Goal: Entertainment & Leisure: Consume media (video, audio)

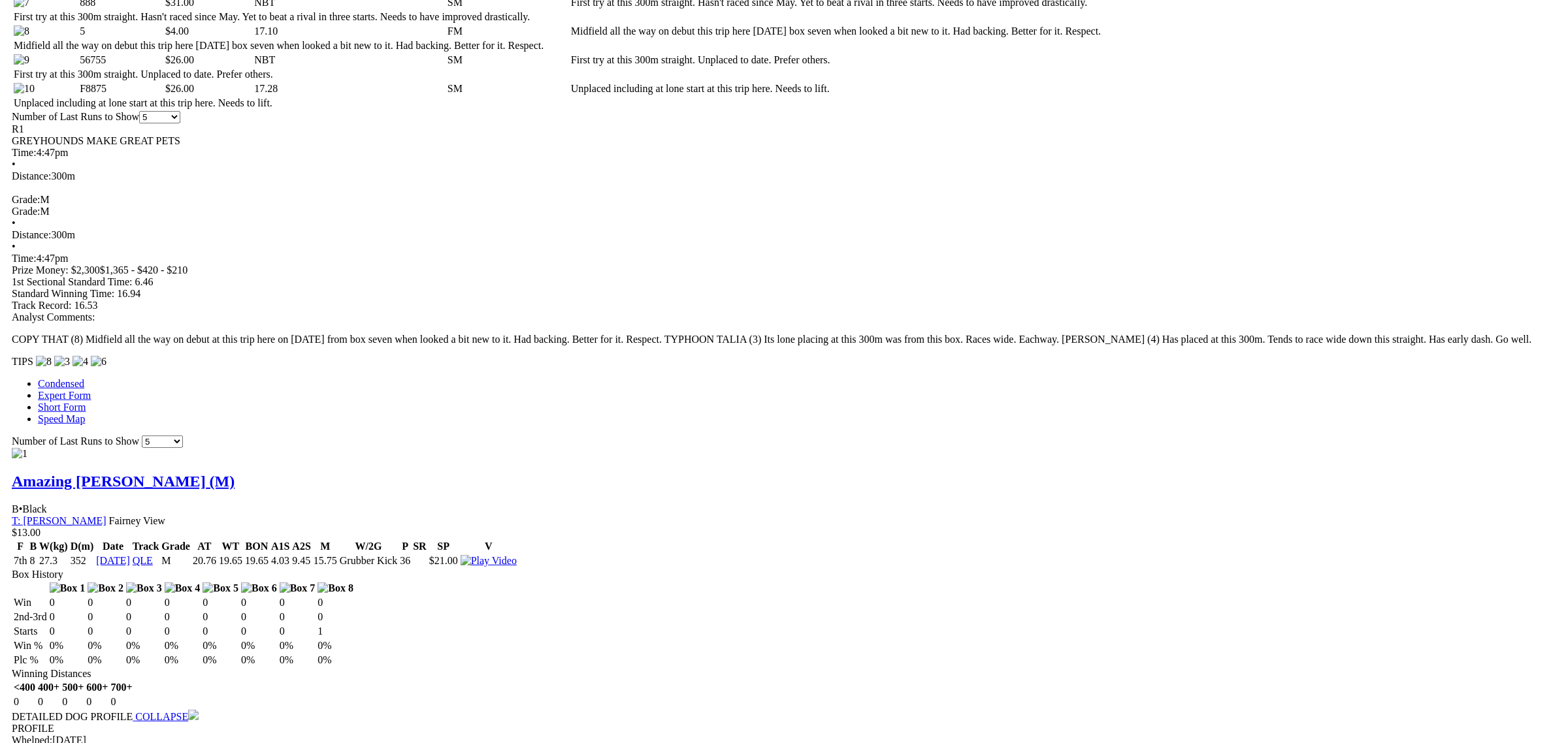
scroll to position [1225, 0]
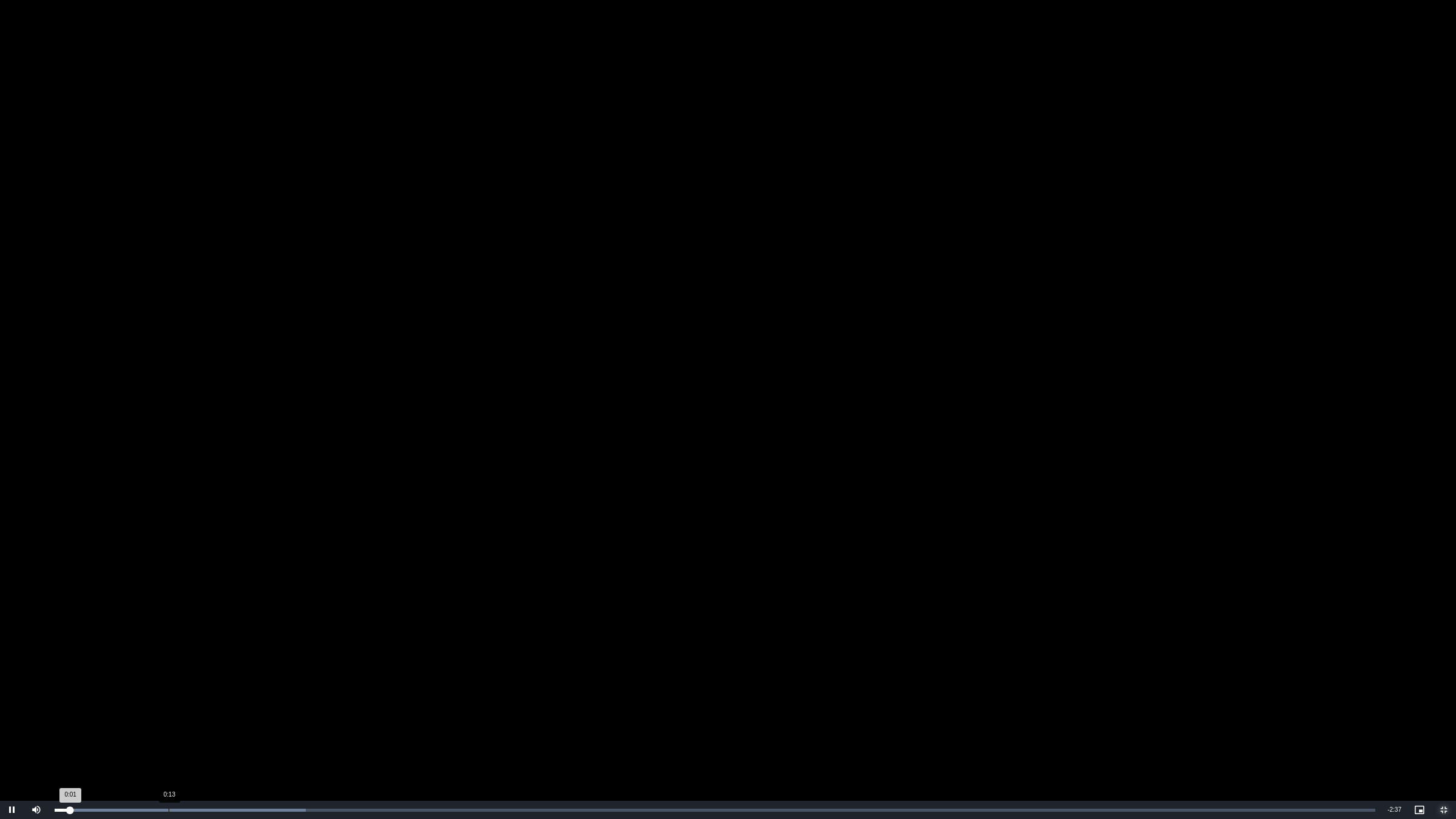
click at [172, 690] on div "Loaded : 19.01% 0:13 0:01" at bounding box center [715, 810] width 1333 height 18
click at [158, 690] on div "Loaded : 49.42% 0:12 0:23" at bounding box center [715, 810] width 1333 height 18
click at [199, 690] on div "Loaded : 49.42% 0:17 0:12" at bounding box center [715, 810] width 1333 height 18
click at [228, 690] on div "Loaded : 49.42% 0:20 0:17" at bounding box center [715, 810] width 1333 height 18
click at [253, 690] on div "Loaded : 49.42% 0:23 0:20" at bounding box center [715, 810] width 1333 height 18
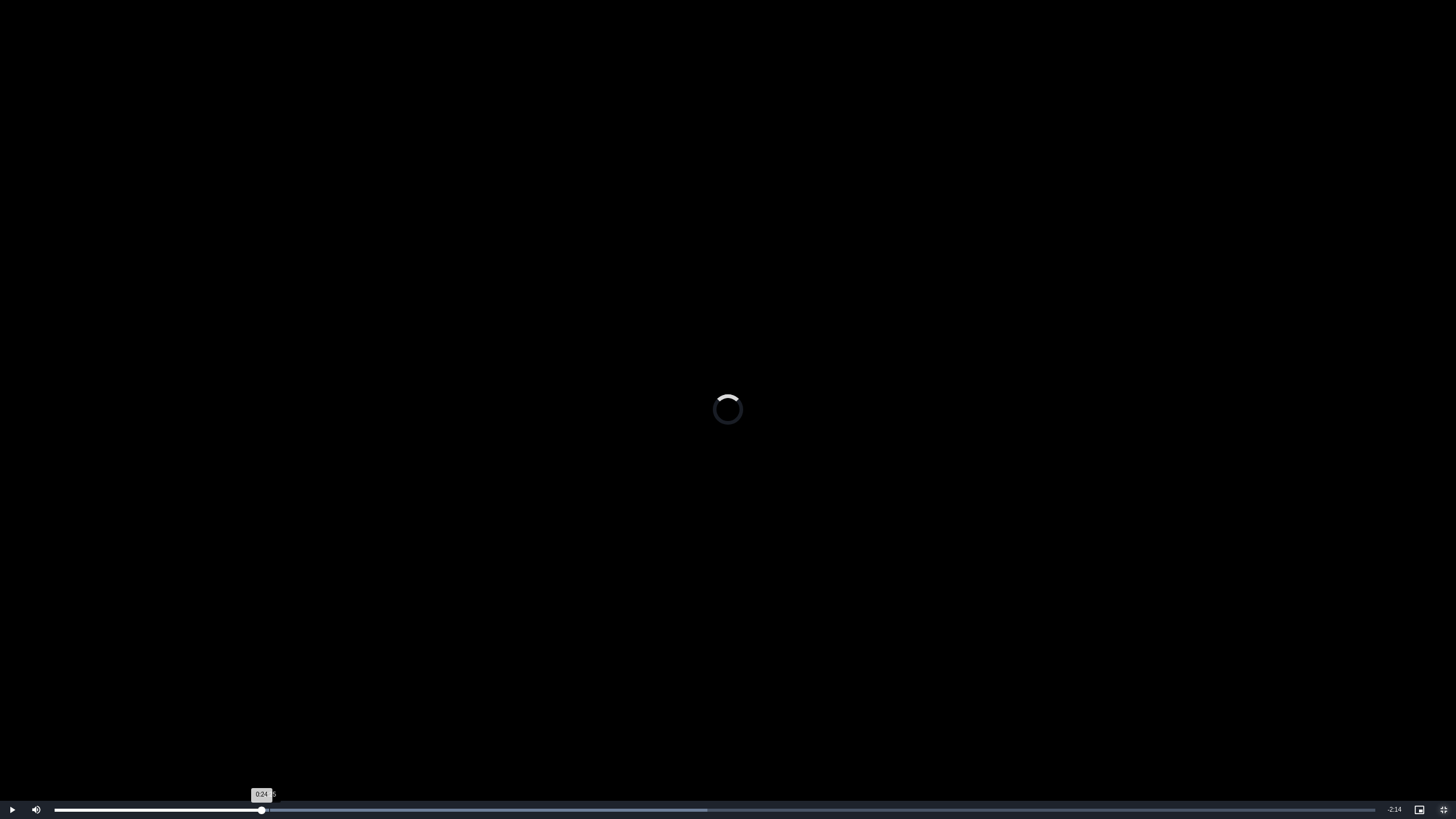
click at [269, 690] on div "Loaded : 49.42% 0:25 0:24" at bounding box center [715, 810] width 1333 height 18
click at [312, 690] on div "0:30" at bounding box center [312, 810] width 1 height 3
click at [339, 690] on div "Progress Bar" at bounding box center [443, 810] width 728 height 3
click at [347, 690] on div "0:35" at bounding box center [202, 810] width 295 height 3
click at [335, 690] on div "Loaded : 60.82% 0:34 0:35" at bounding box center [715, 810] width 1333 height 18
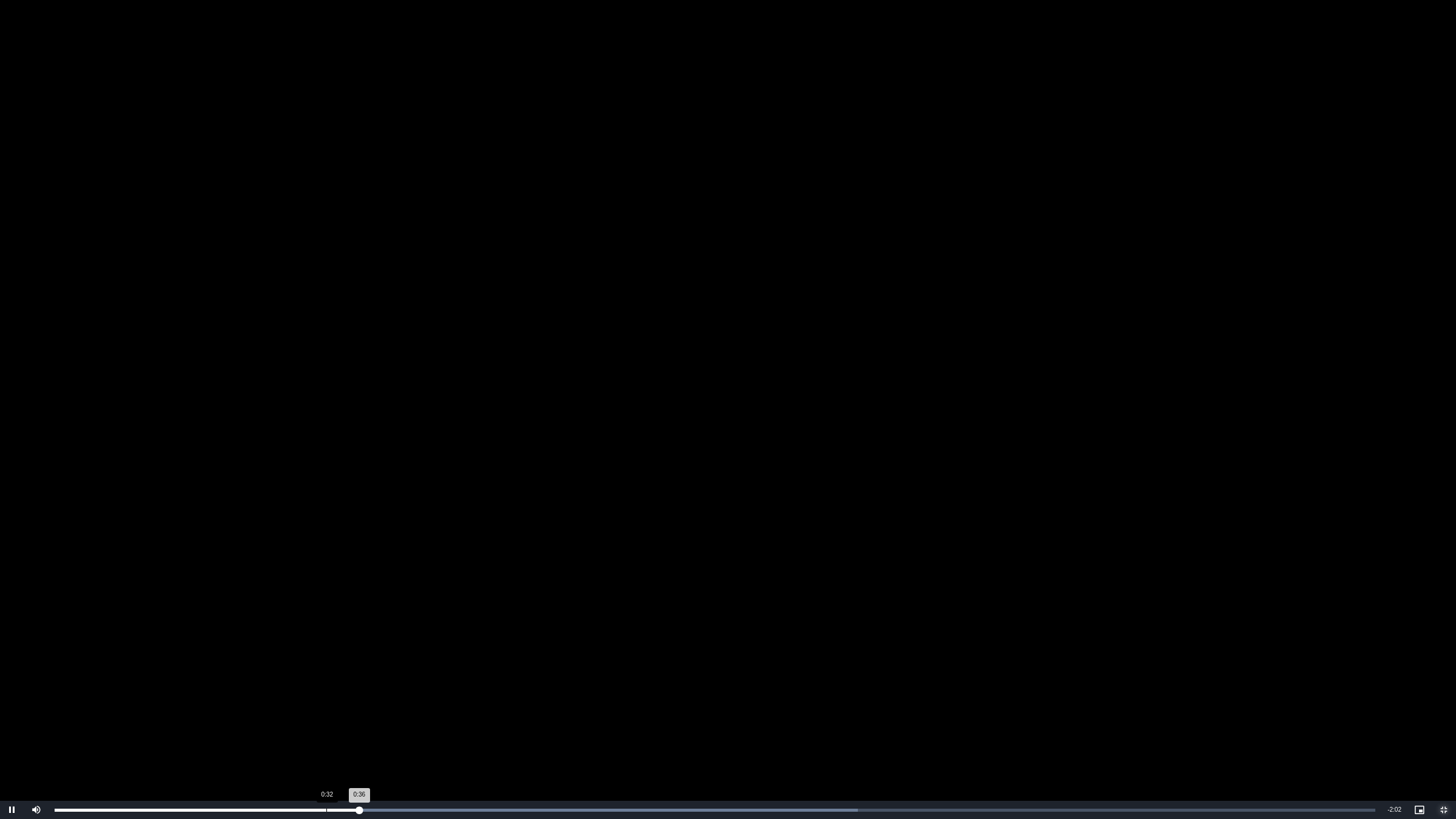
click at [325, 690] on div "Loaded : 60.82% 0:32 0:36" at bounding box center [715, 810] width 1333 height 18
click at [295, 690] on div "Loaded : 64.62% 0:28 0:39" at bounding box center [715, 810] width 1333 height 18
click at [339, 690] on div "0:33" at bounding box center [339, 810] width 1 height 3
click at [333, 690] on div "0:33" at bounding box center [333, 810] width 1 height 3
click at [329, 690] on div "Loaded : 64.62% 0:32 0:32" at bounding box center [715, 810] width 1333 height 18
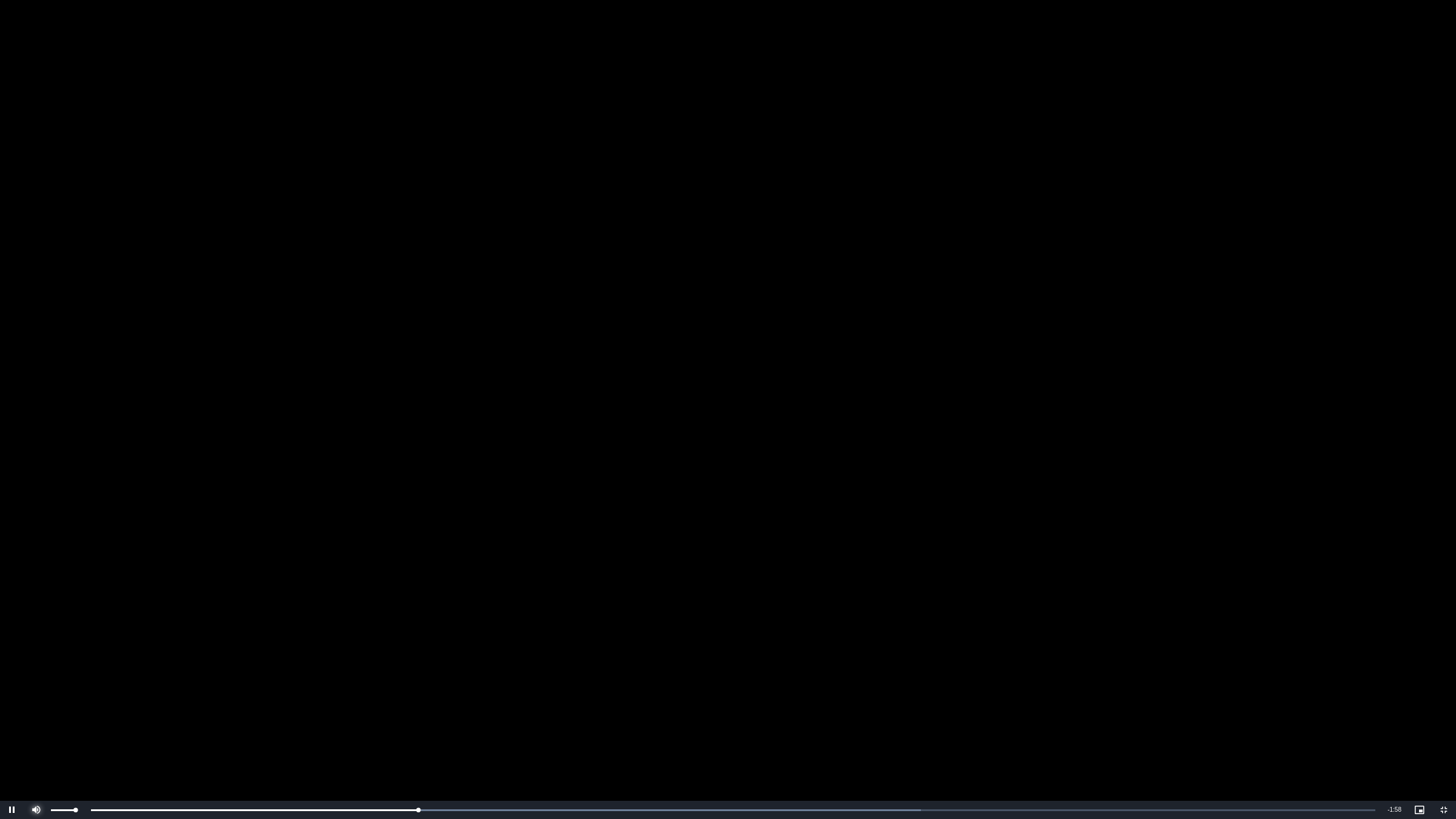
click at [43, 690] on span "Video Player" at bounding box center [37, 810] width 24 height 0
click at [46, 690] on span "Video Player" at bounding box center [37, 810] width 24 height 0
click at [388, 690] on div "0:41" at bounding box center [230, 810] width 351 height 3
click at [236, 690] on div "Loaded : 64.62% 0:38 0:38" at bounding box center [715, 810] width 1333 height 18
click at [269, 690] on div "Loaded : 64.62% 0:25 0:21" at bounding box center [715, 810] width 1333 height 18
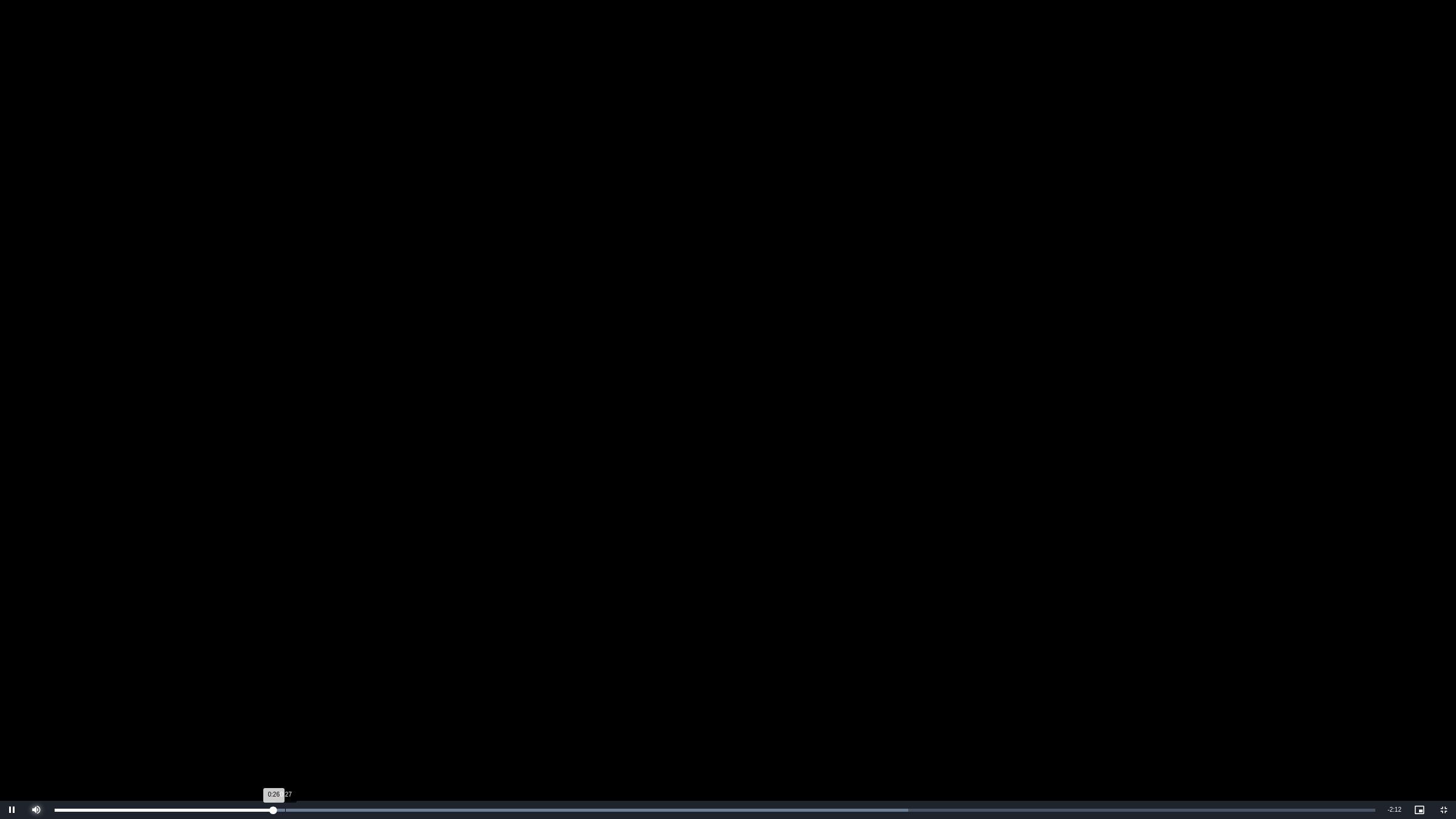
click at [285, 690] on div "0:27" at bounding box center [285, 810] width 1 height 3
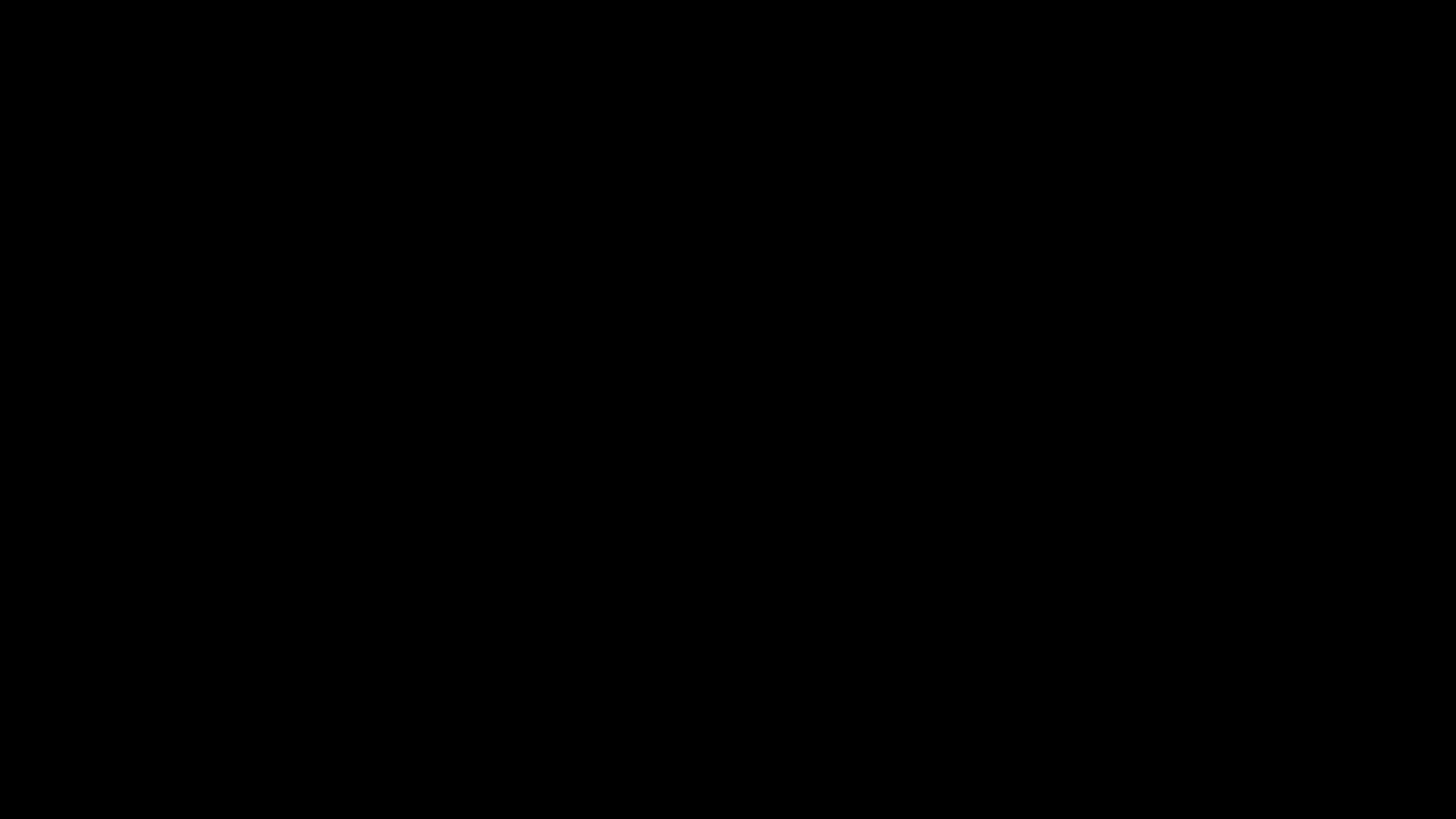
click at [653, 408] on video "To view this video please enable JavaScript, and consider upgrading to a web br…" at bounding box center [728, 409] width 1456 height 819
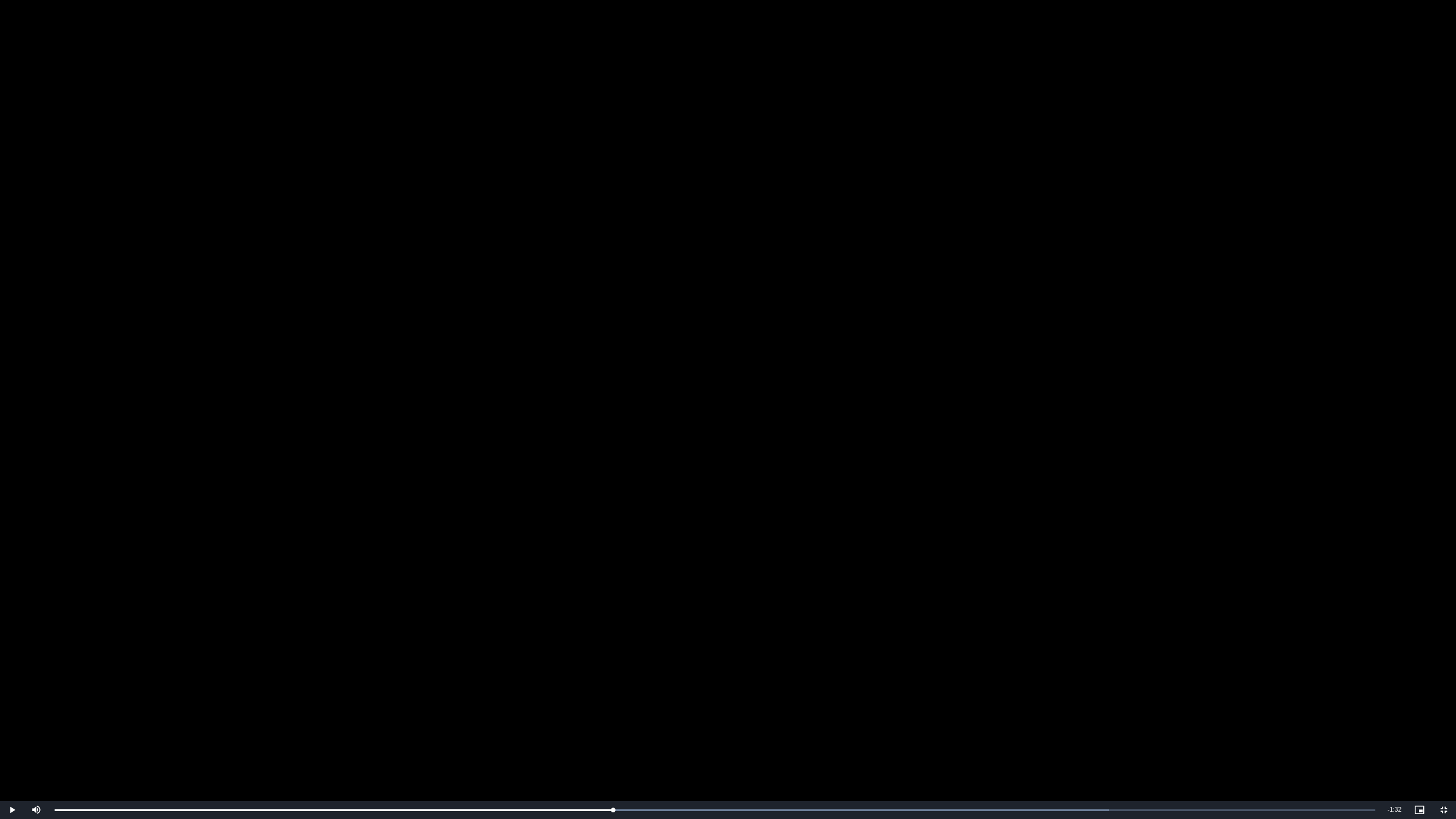
click at [653, 408] on video "To view this video please enable JavaScript, and consider upgrading to a web br…" at bounding box center [728, 409] width 1456 height 819
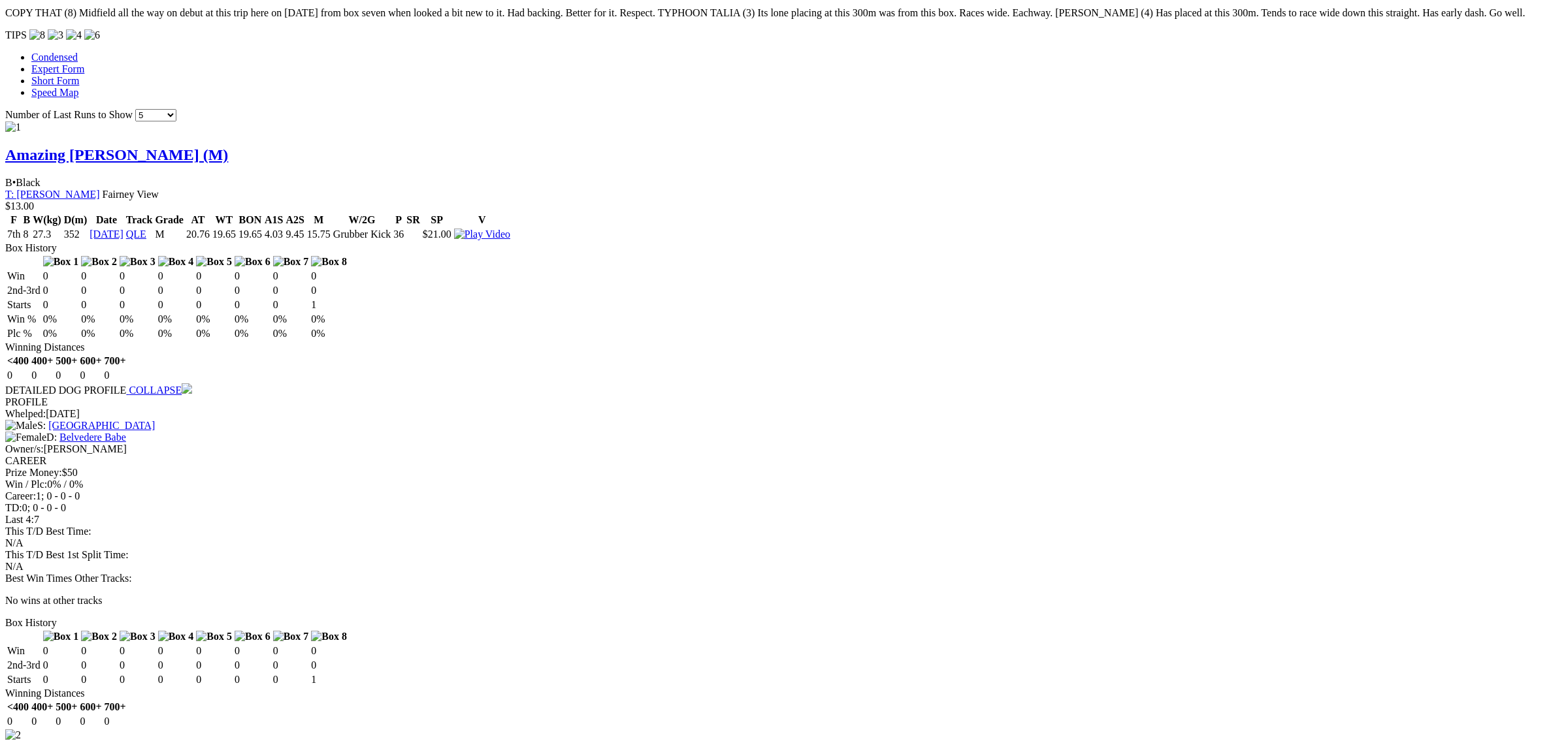
drag, startPoint x: 395, startPoint y: 456, endPoint x: 370, endPoint y: 462, distance: 25.7
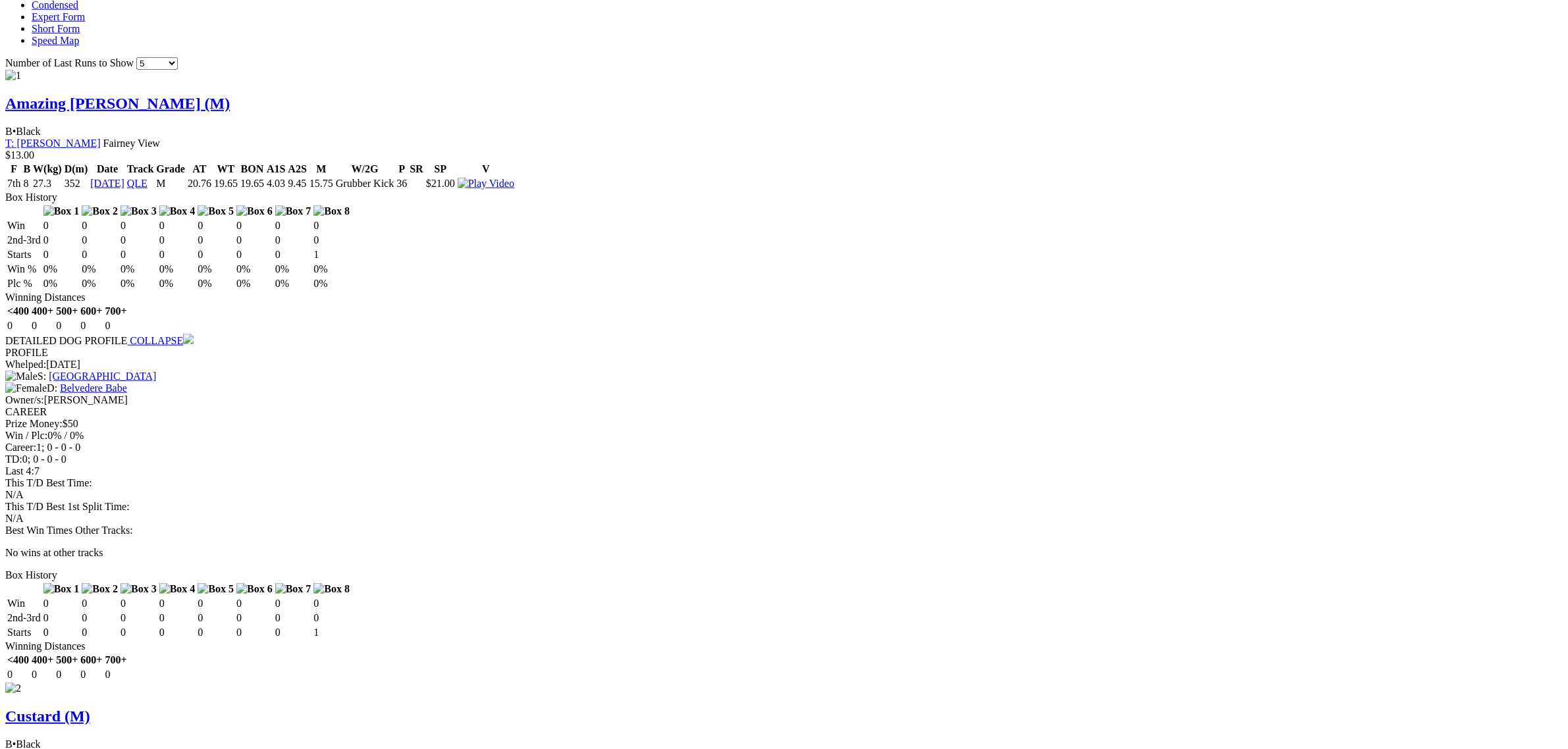
scroll to position [1317, 0]
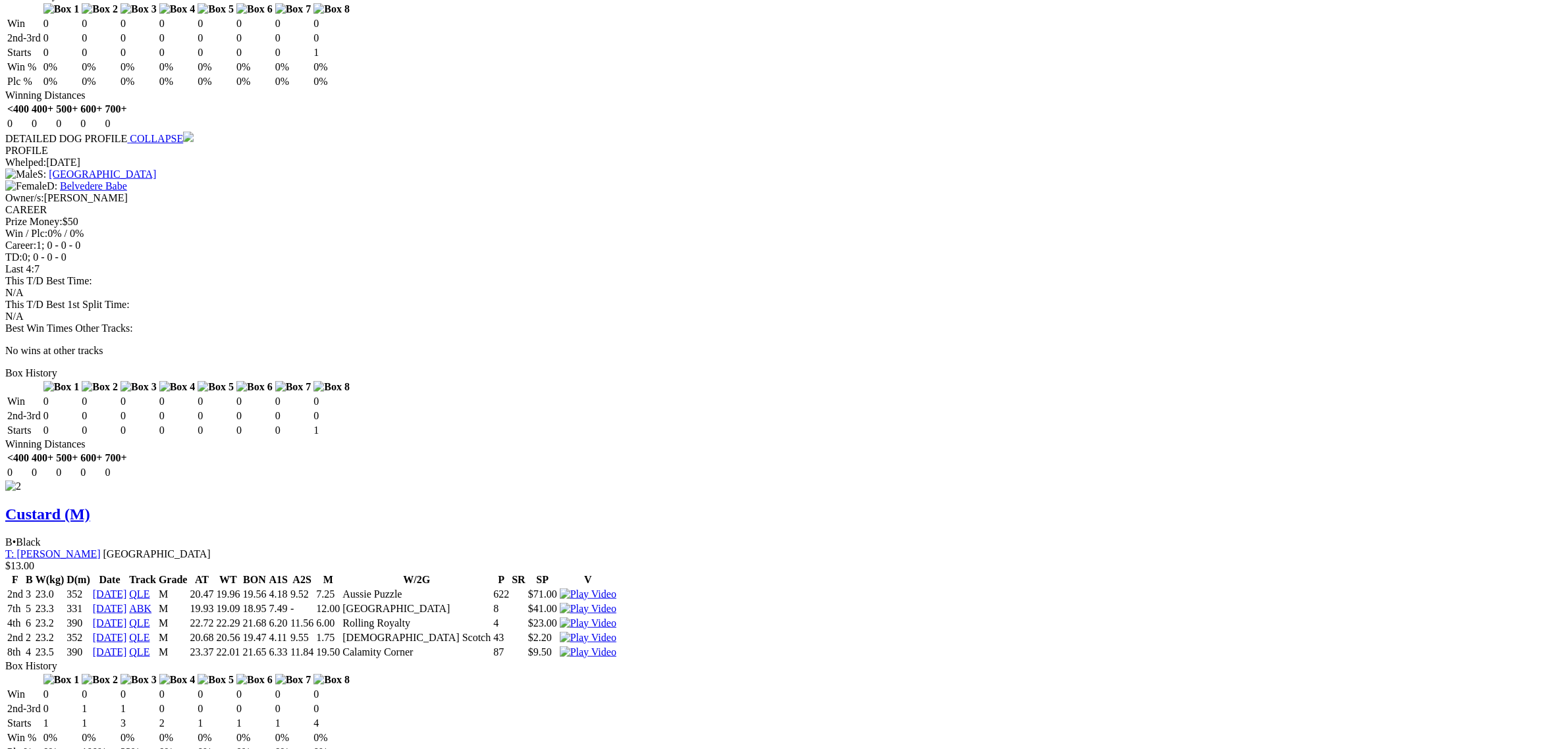
scroll to position [1564, 0]
